Goal: Use online tool/utility: Use online tool/utility

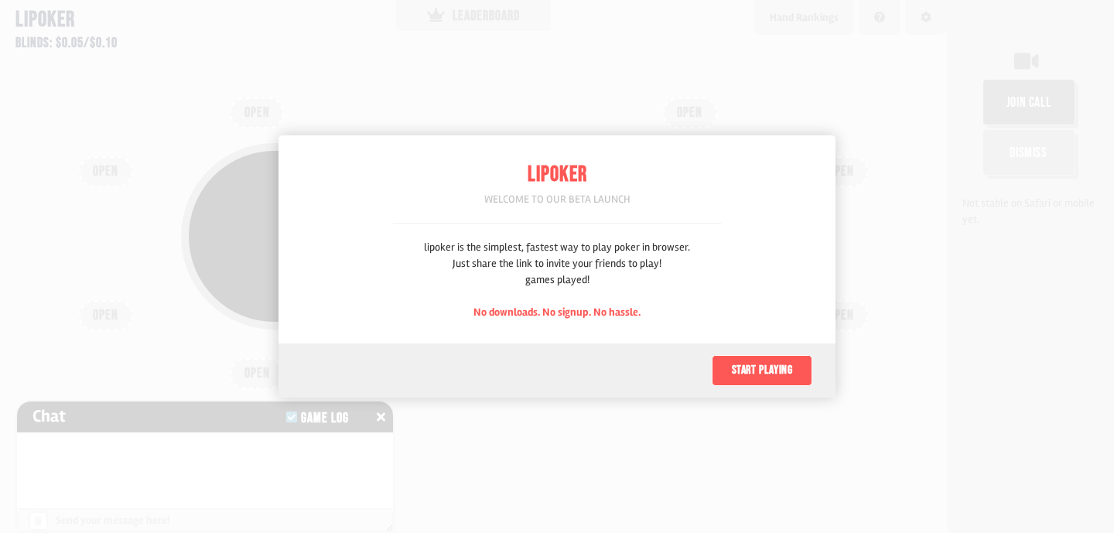
scroll to position [77, 0]
click at [742, 367] on button "Start playing" at bounding box center [762, 370] width 101 height 31
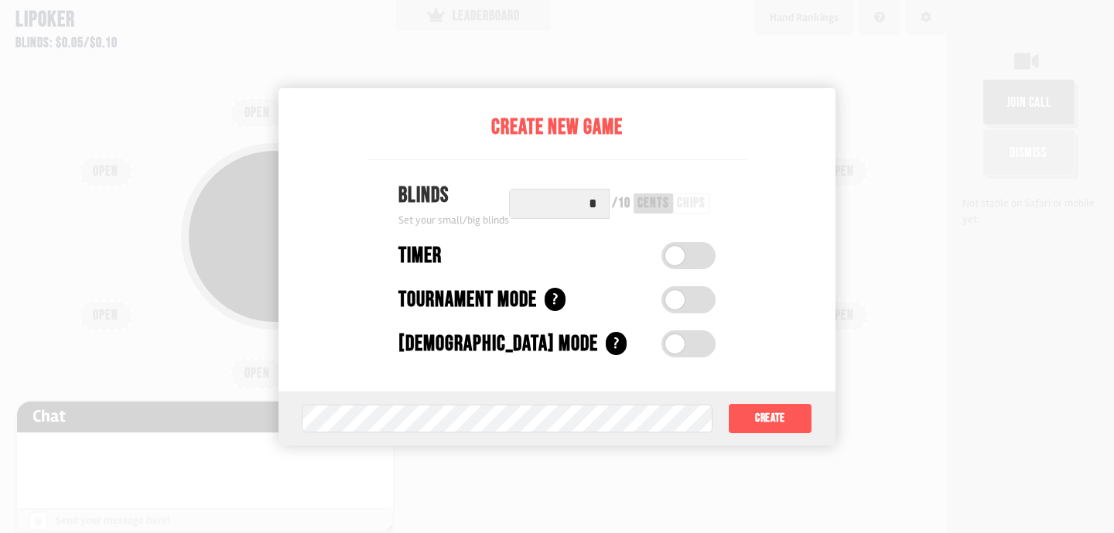
click at [609, 203] on input "*" at bounding box center [559, 204] width 101 height 30
type input "**"
click at [732, 209] on div "Blinds Set your small/big blinds ** / 50 cents chips" at bounding box center [556, 203] width 379 height 49
click at [676, 258] on span at bounding box center [674, 255] width 19 height 19
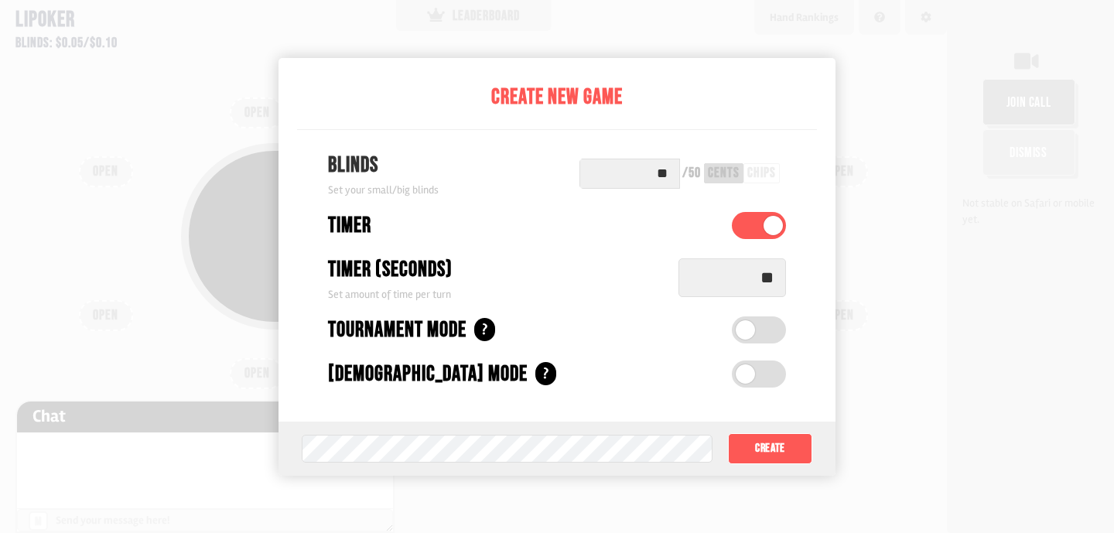
click at [748, 364] on span at bounding box center [745, 373] width 19 height 19
click at [766, 370] on span at bounding box center [772, 373] width 19 height 19
click at [781, 447] on button "Create" at bounding box center [770, 448] width 84 height 31
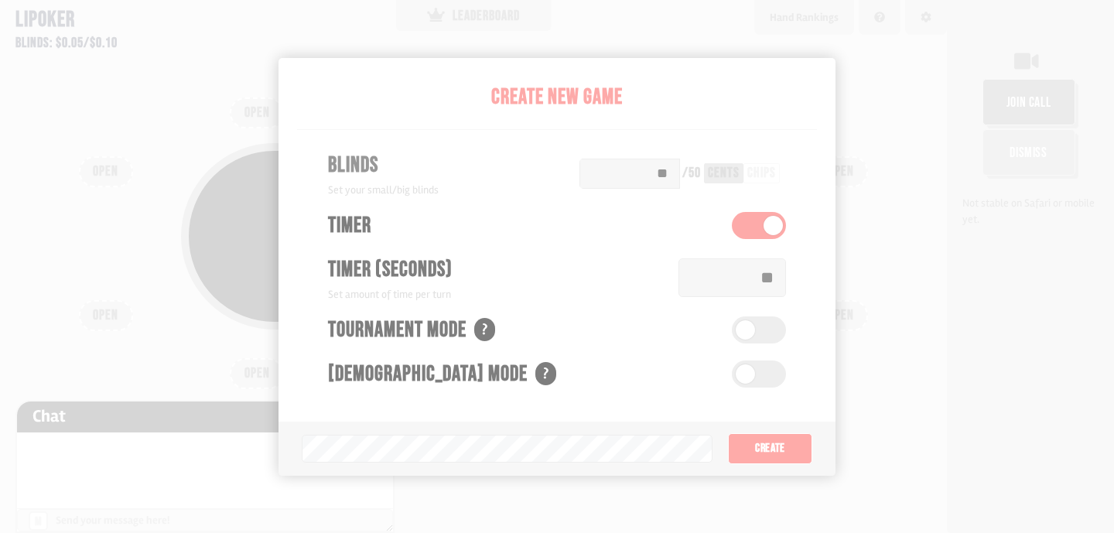
click at [695, 27] on div "Pot: $0.00 COPY GAME LINK OPEN OPEN OPEN OPEN OPEN OPEN OPEN OPEN OPEN" at bounding box center [473, 266] width 947 height 533
click at [774, 442] on div "Pot: $0.00 COPY GAME LINK OPEN OPEN OPEN OPEN OPEN OPEN OPEN OPEN OPEN" at bounding box center [473, 266] width 947 height 533
click at [578, 13] on div "Pot: $0.00 COPY GAME LINK OPEN OPEN OPEN OPEN OPEN OPEN OPEN OPEN OPEN" at bounding box center [473, 266] width 947 height 533
